Goal: Task Accomplishment & Management: Manage account settings

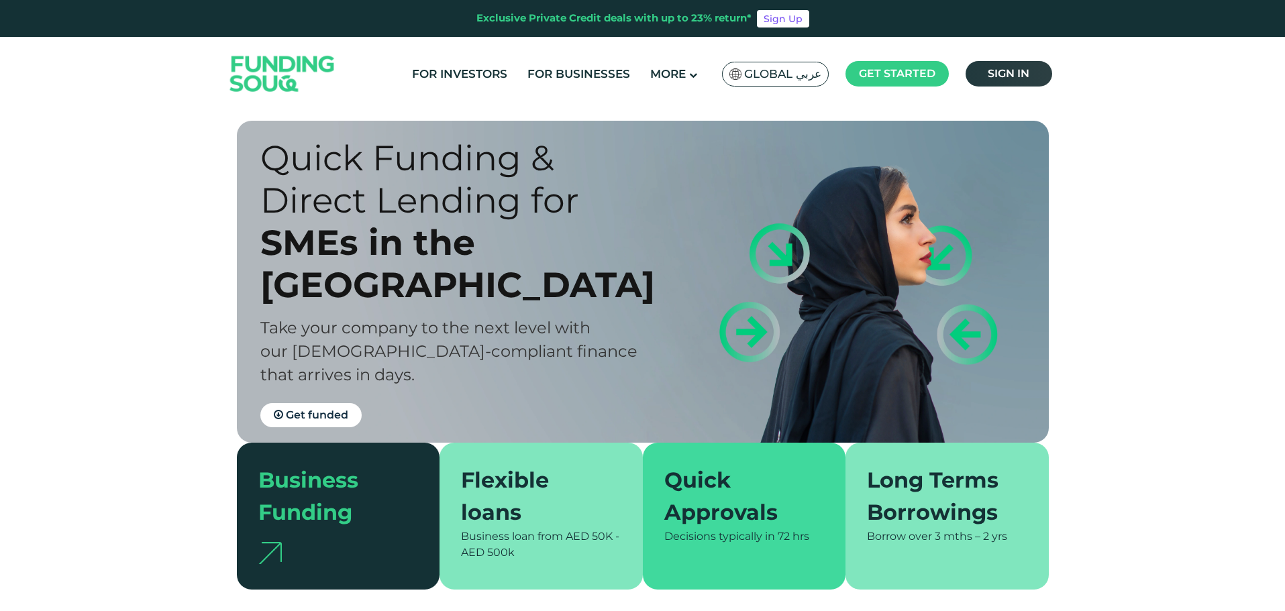
click at [1014, 71] on span "Sign in" at bounding box center [1008, 73] width 42 height 13
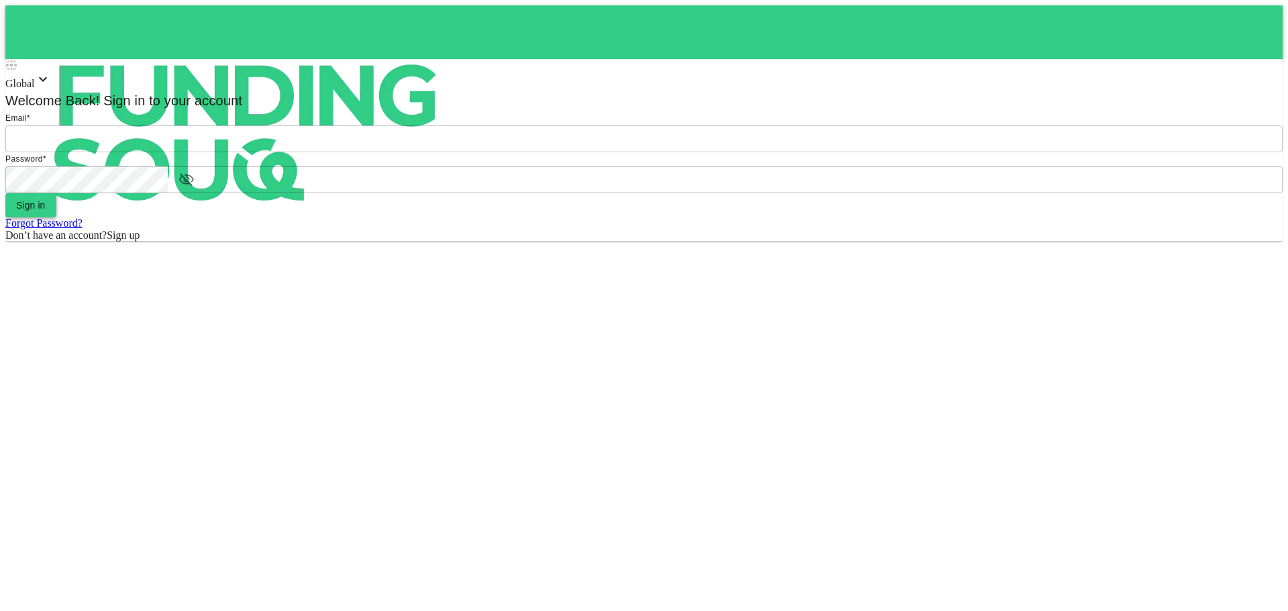
type input "Aasik.mmm@gmail.com"
click at [56, 217] on button "Sign in" at bounding box center [30, 205] width 51 height 24
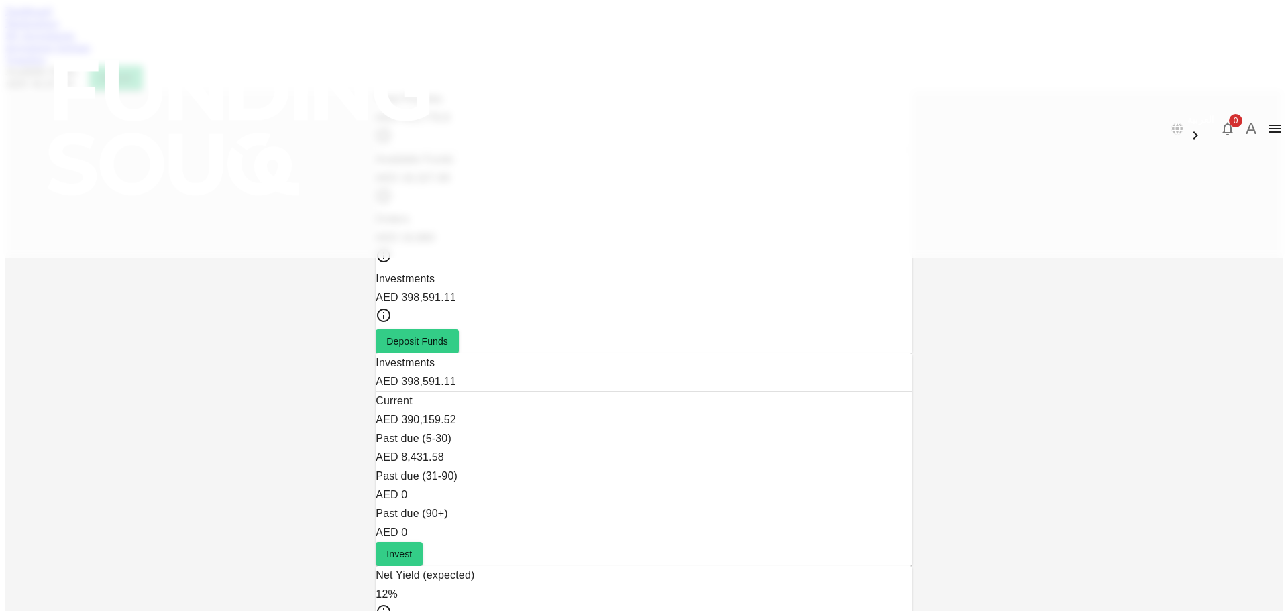
click at [59, 29] on link "Marketplace" at bounding box center [32, 22] width 54 height 11
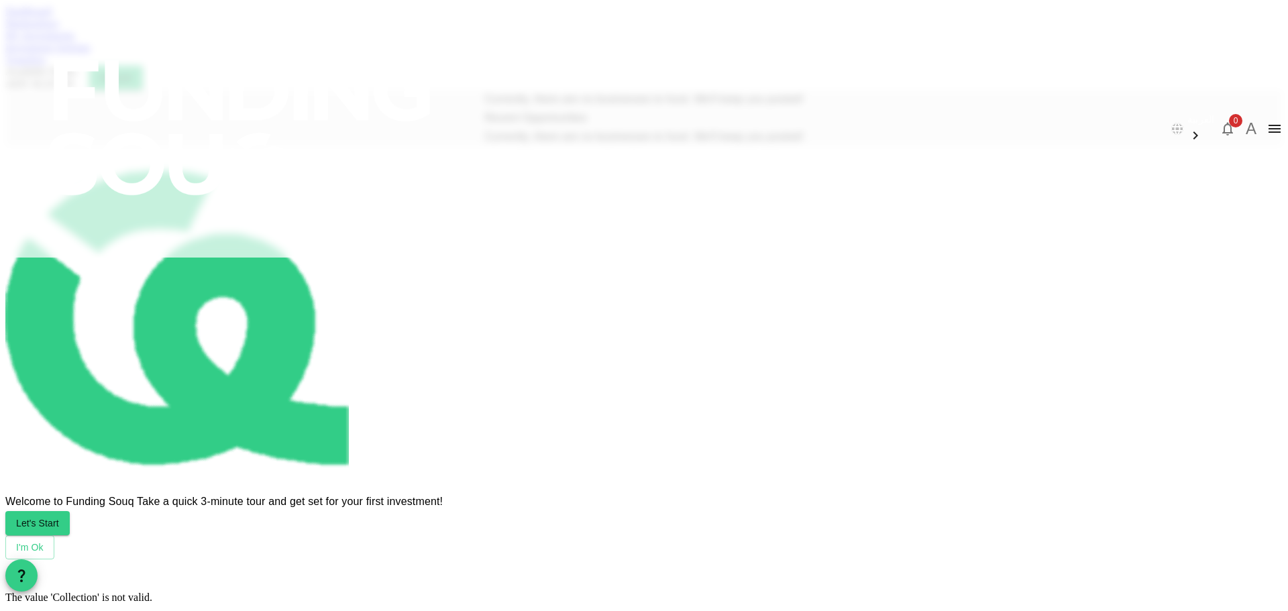
click at [75, 41] on link "My Investments" at bounding box center [40, 35] width 70 height 11
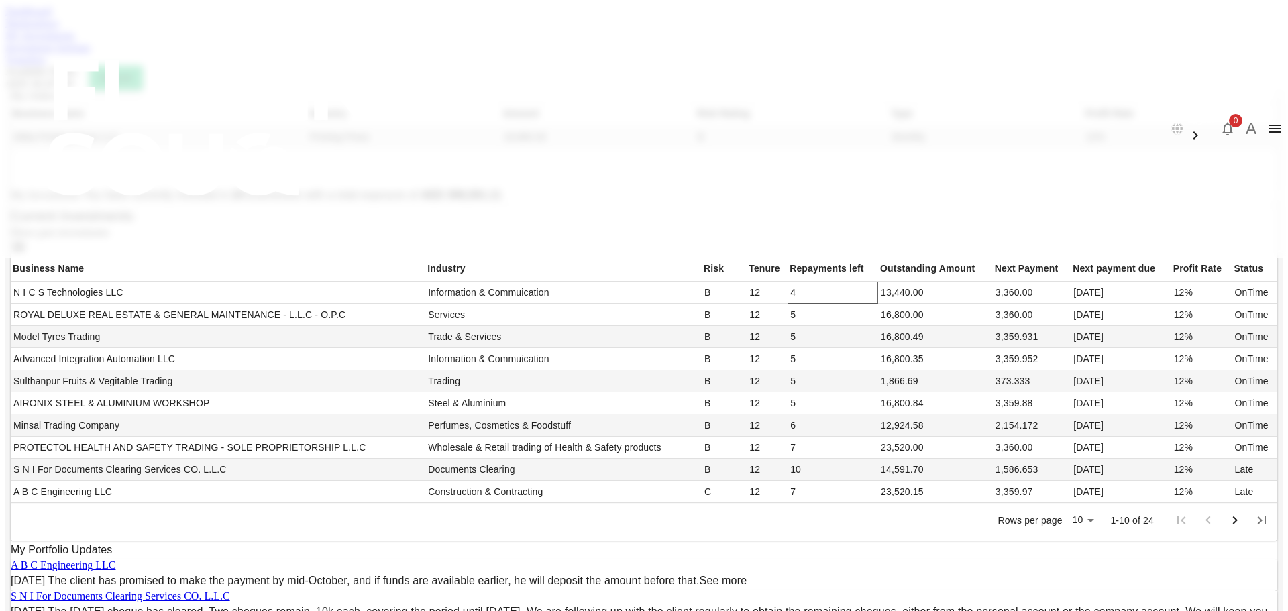
scroll to position [535, 0]
